Goal: Task Accomplishment & Management: Manage account settings

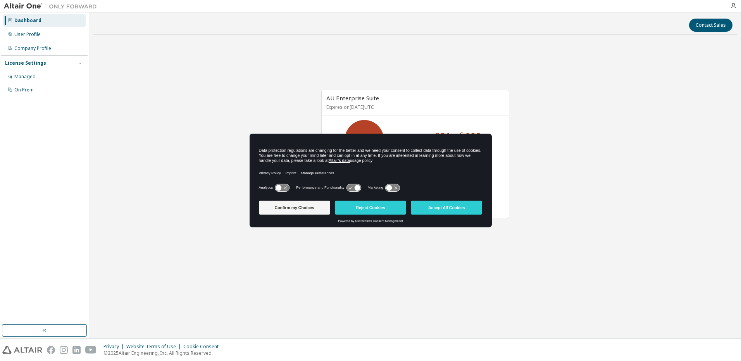
click at [351, 189] on icon at bounding box center [350, 188] width 3 height 3
click at [286, 207] on button "Confirm my Choices" at bounding box center [294, 208] width 71 height 14
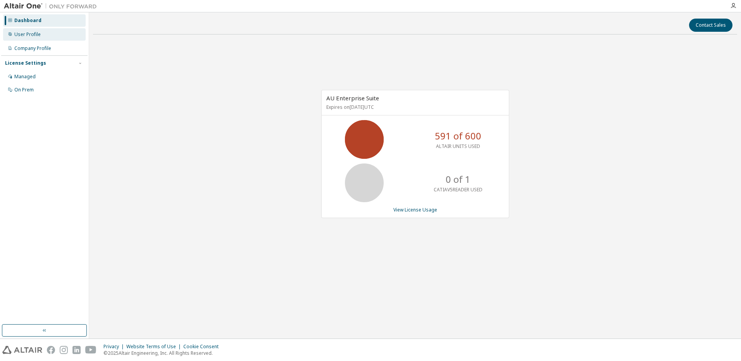
click at [25, 35] on div "User Profile" at bounding box center [27, 34] width 26 height 6
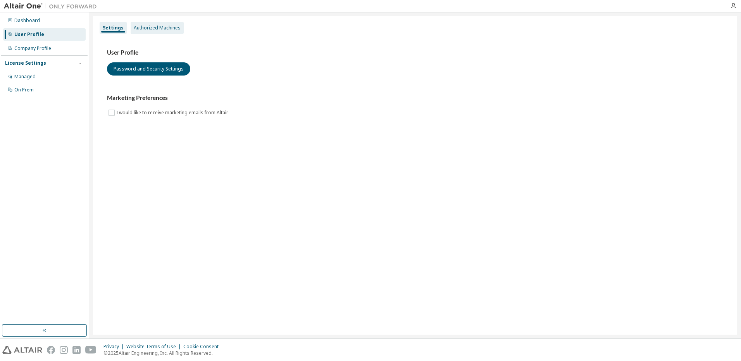
click at [158, 26] on div "Authorized Machines" at bounding box center [157, 28] width 47 height 6
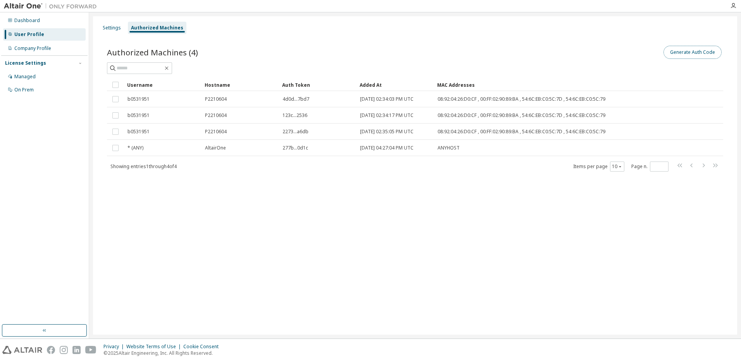
click at [697, 52] on button "Generate Auth Code" at bounding box center [693, 52] width 58 height 13
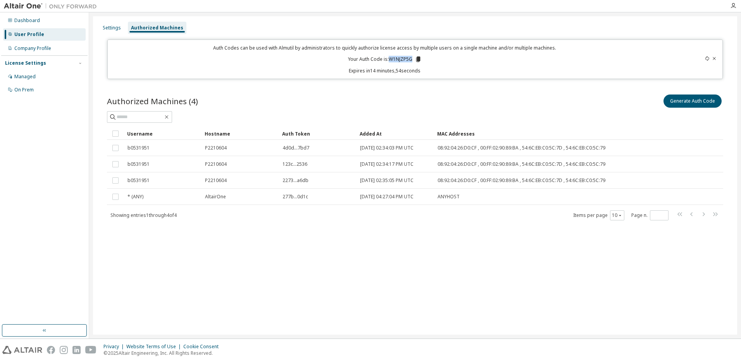
drag, startPoint x: 389, startPoint y: 58, endPoint x: 412, endPoint y: 57, distance: 22.5
click at [412, 57] on p "Your Auth Code is: W1NJZP5G" at bounding box center [385, 59] width 74 height 7
click at [418, 58] on icon at bounding box center [418, 59] width 4 height 5
click at [396, 287] on div "Settings Authorized Machines Auth Codes can be used with Almutil by administrat…" at bounding box center [415, 175] width 645 height 319
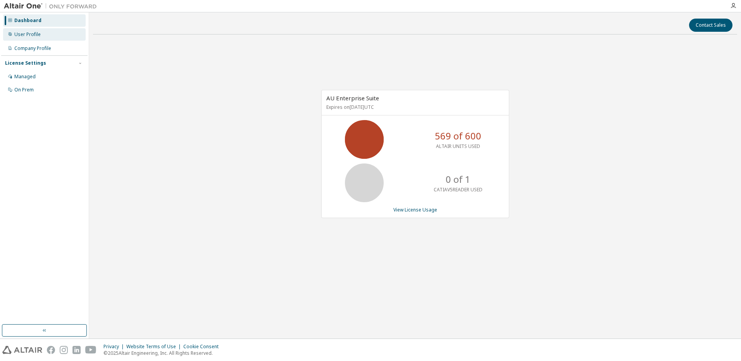
click at [26, 34] on div "User Profile" at bounding box center [27, 34] width 26 height 6
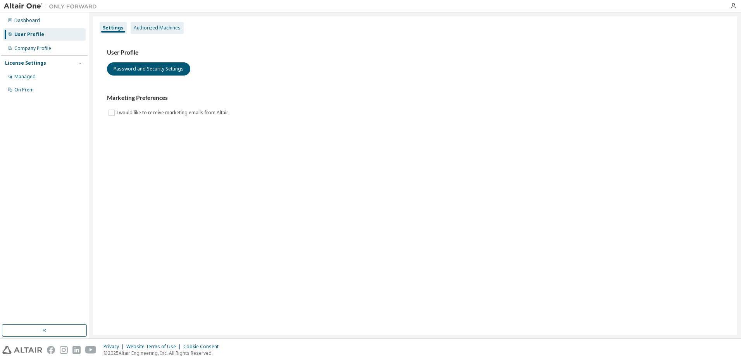
click at [155, 26] on div "Authorized Machines" at bounding box center [157, 28] width 47 height 6
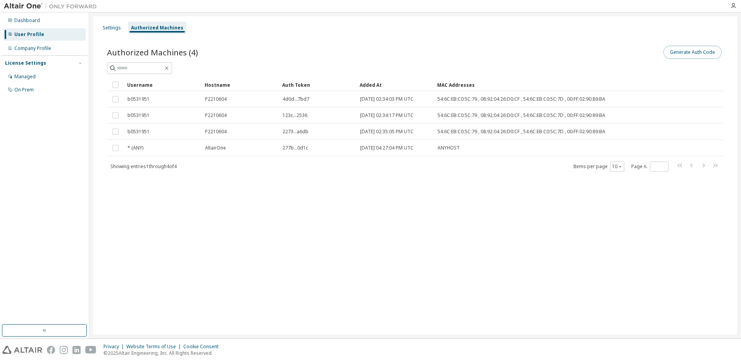
click at [700, 52] on button "Generate Auth Code" at bounding box center [693, 52] width 58 height 13
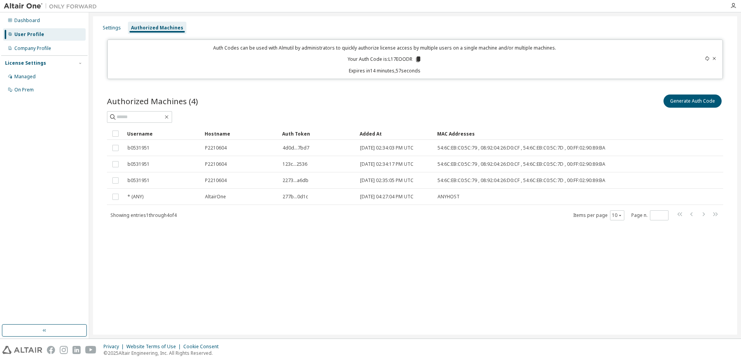
click at [419, 59] on icon at bounding box center [419, 59] width 4 height 5
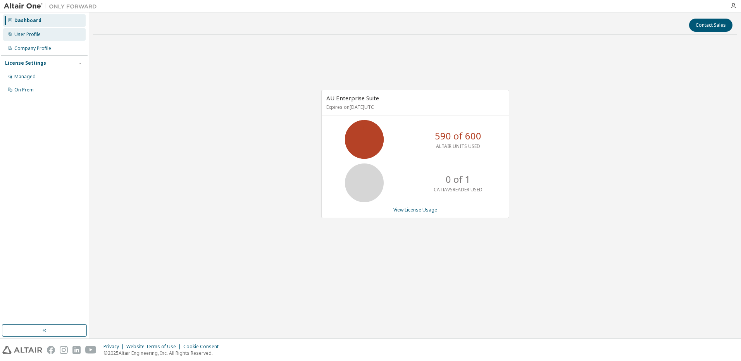
click at [29, 34] on div "User Profile" at bounding box center [27, 34] width 26 height 6
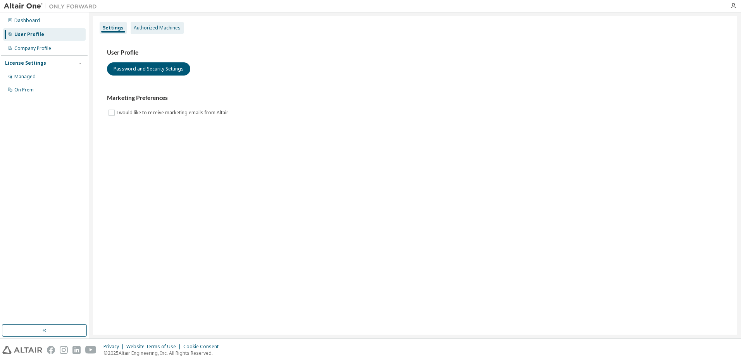
click at [165, 28] on div "Authorized Machines" at bounding box center [157, 28] width 47 height 6
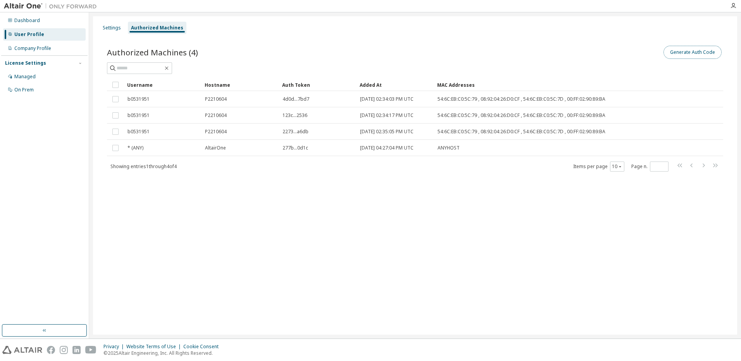
click at [686, 52] on button "Generate Auth Code" at bounding box center [693, 52] width 58 height 13
